Goal: Find specific page/section: Find specific page/section

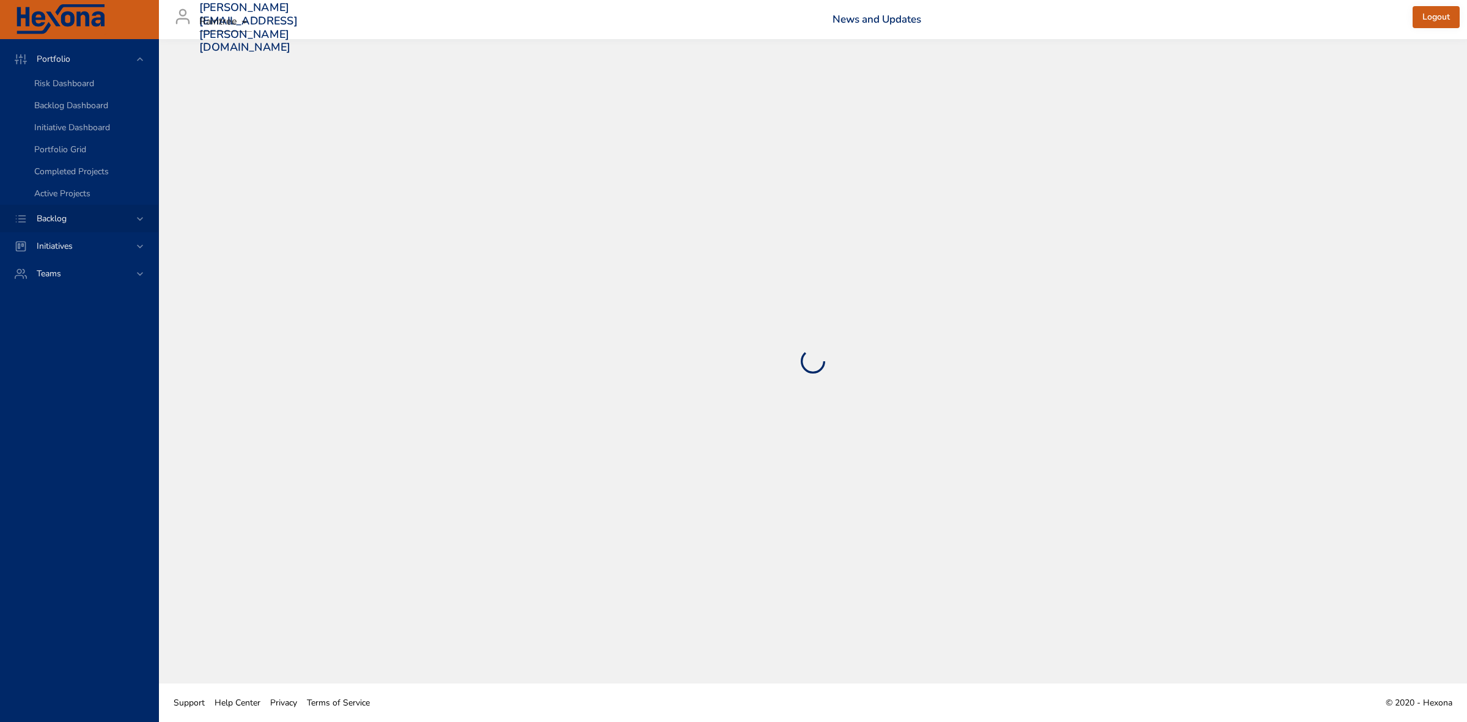
click at [133, 210] on div "Backlog" at bounding box center [79, 219] width 158 height 28
click at [92, 108] on span "Backlog Details" at bounding box center [63, 111] width 59 height 12
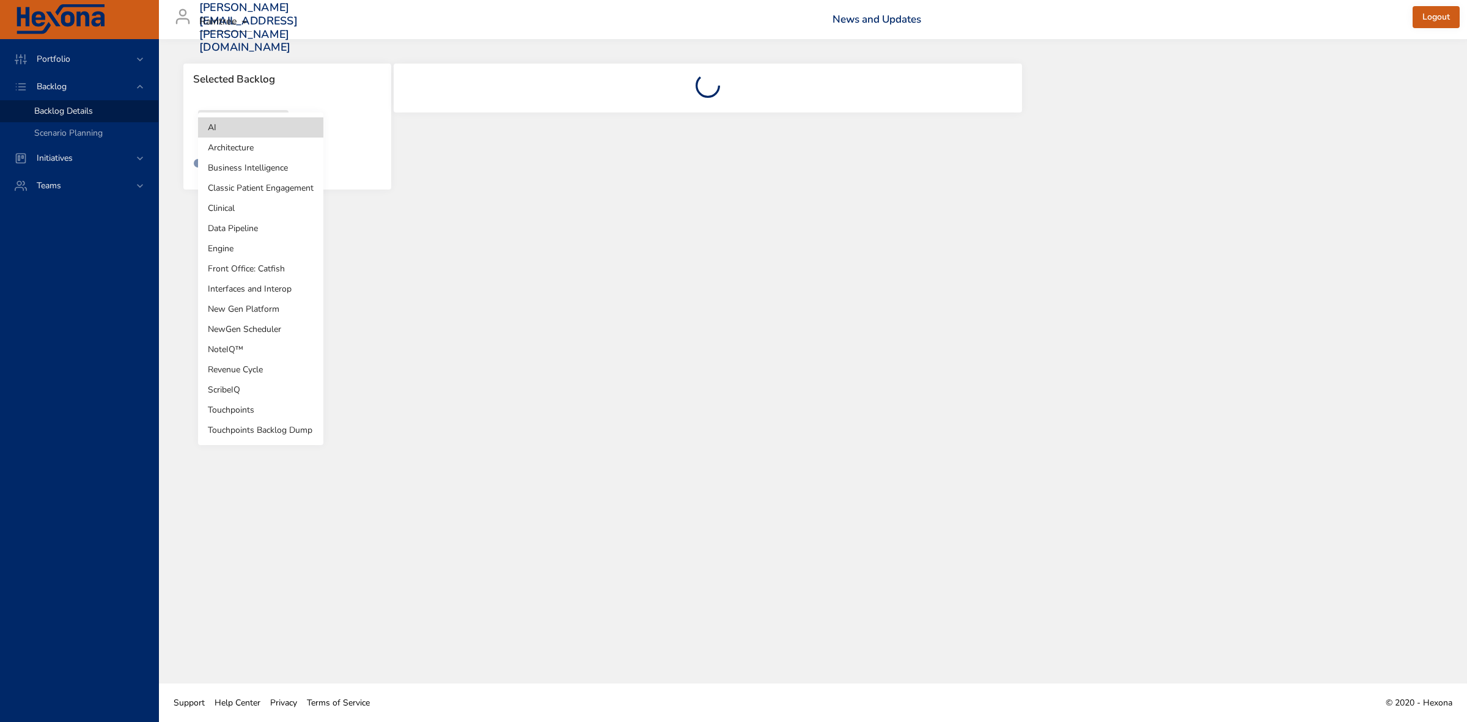
click at [270, 122] on body "Portfolio Backlog Backlog Details Scenario Planning Initiatives Teams [PERSON_N…" at bounding box center [733, 361] width 1467 height 722
click at [249, 369] on li "Revenue Cycle" at bounding box center [260, 369] width 125 height 20
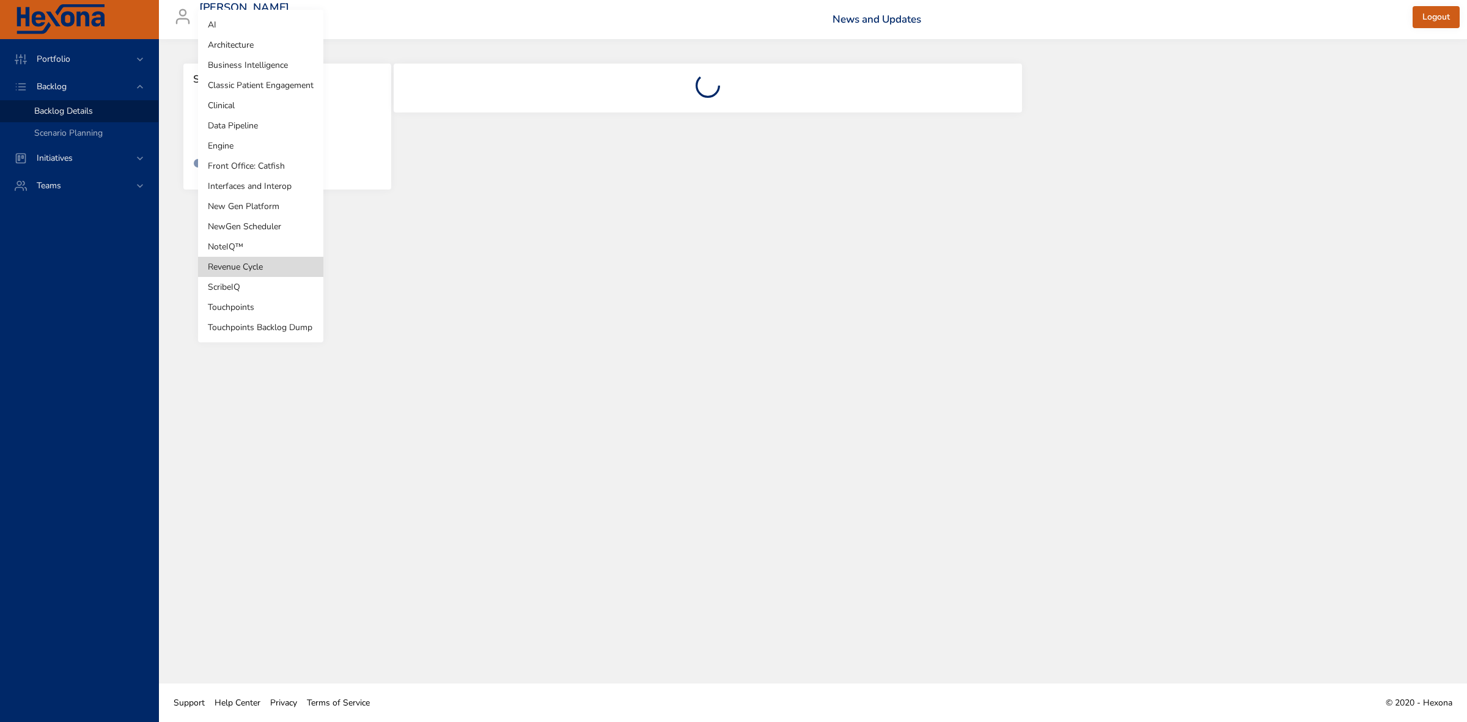
click at [277, 129] on body "Portfolio Backlog Backlog Details Scenario Planning Initiatives Teams [PERSON_N…" at bounding box center [733, 361] width 1467 height 722
click at [251, 262] on li "Revenue Cycle" at bounding box center [260, 267] width 125 height 20
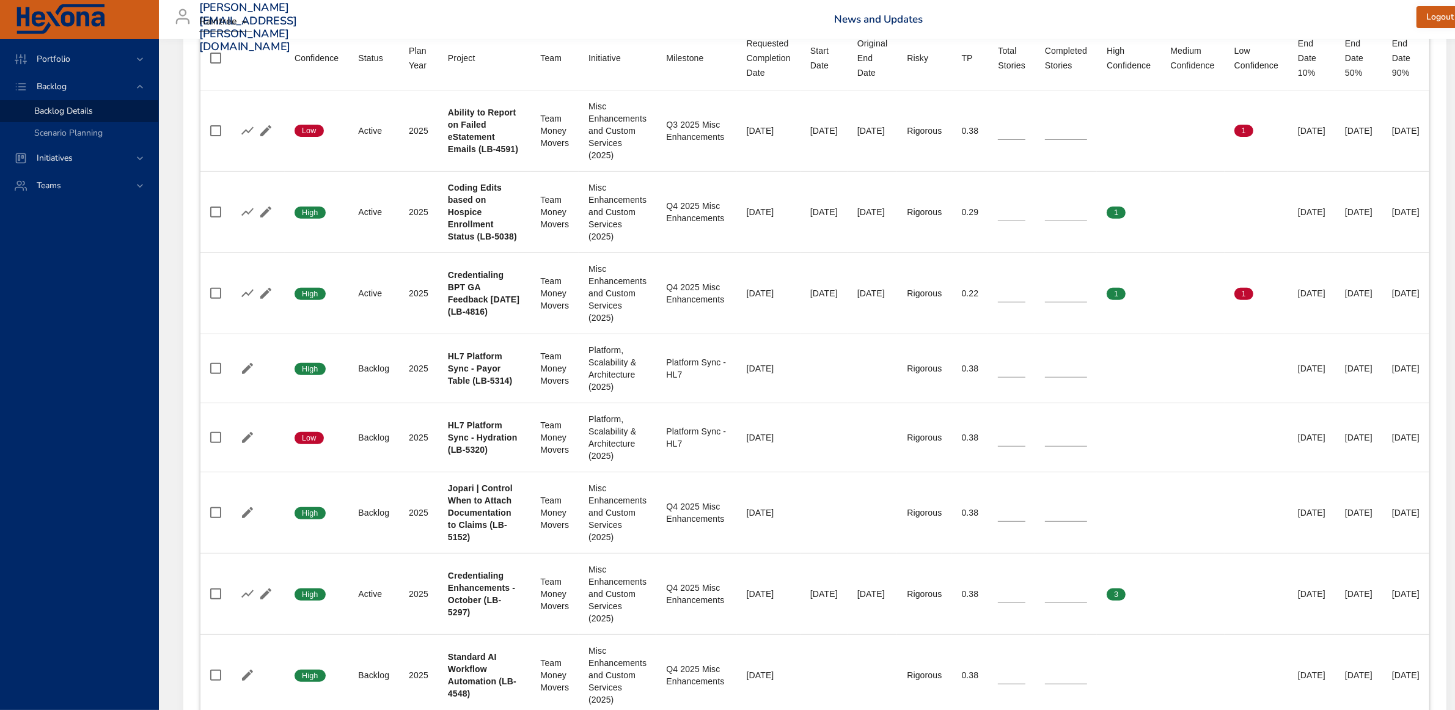
scroll to position [535, 0]
